Goal: Task Accomplishment & Management: Manage account settings

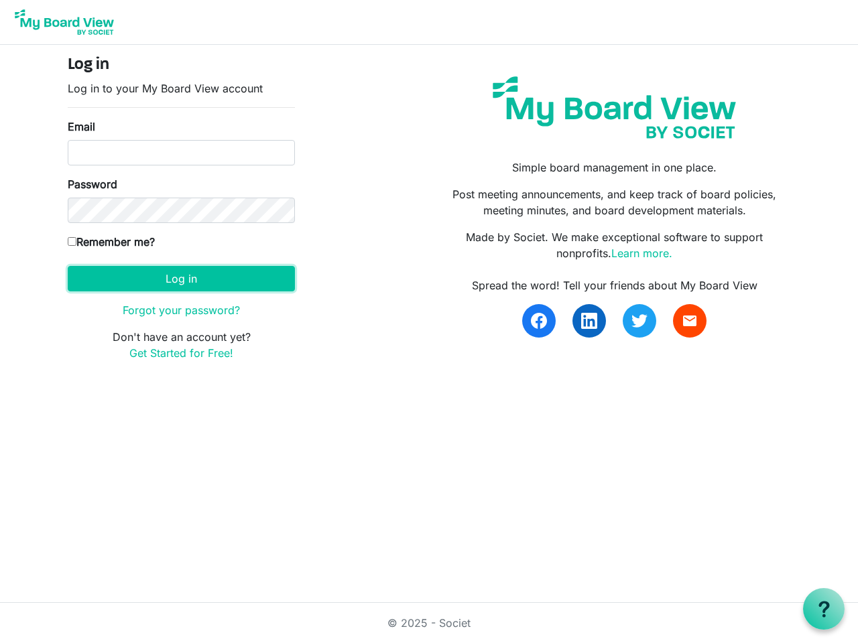
click at [181, 279] on button "Log in" at bounding box center [181, 278] width 227 height 25
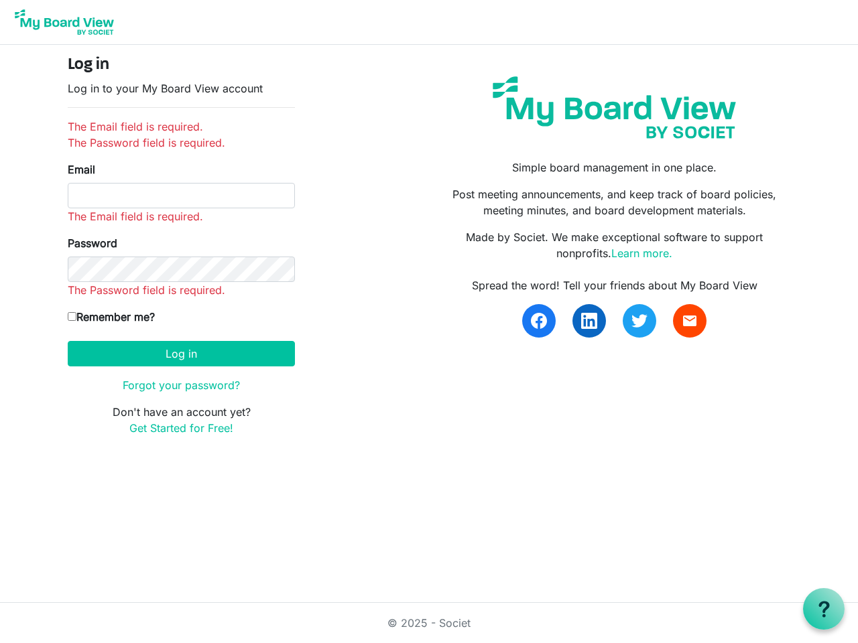
click at [823, 609] on use at bounding box center [823, 609] width 11 height 16
